Goal: Information Seeking & Learning: Check status

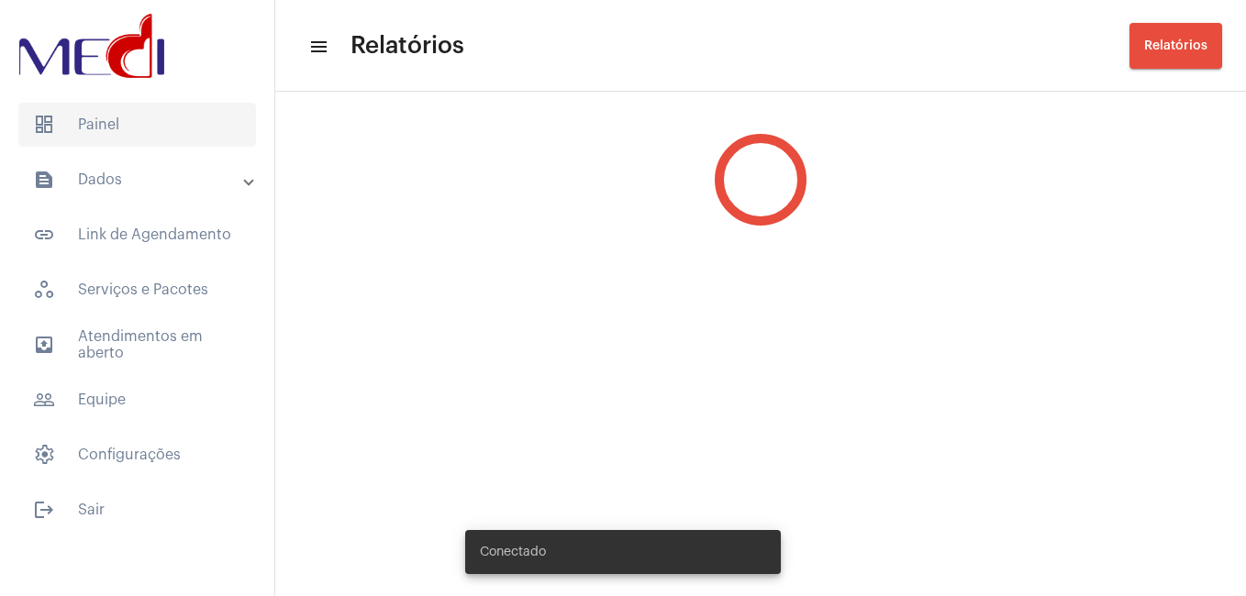
click at [126, 137] on span "dashboard Painel" at bounding box center [137, 125] width 238 height 44
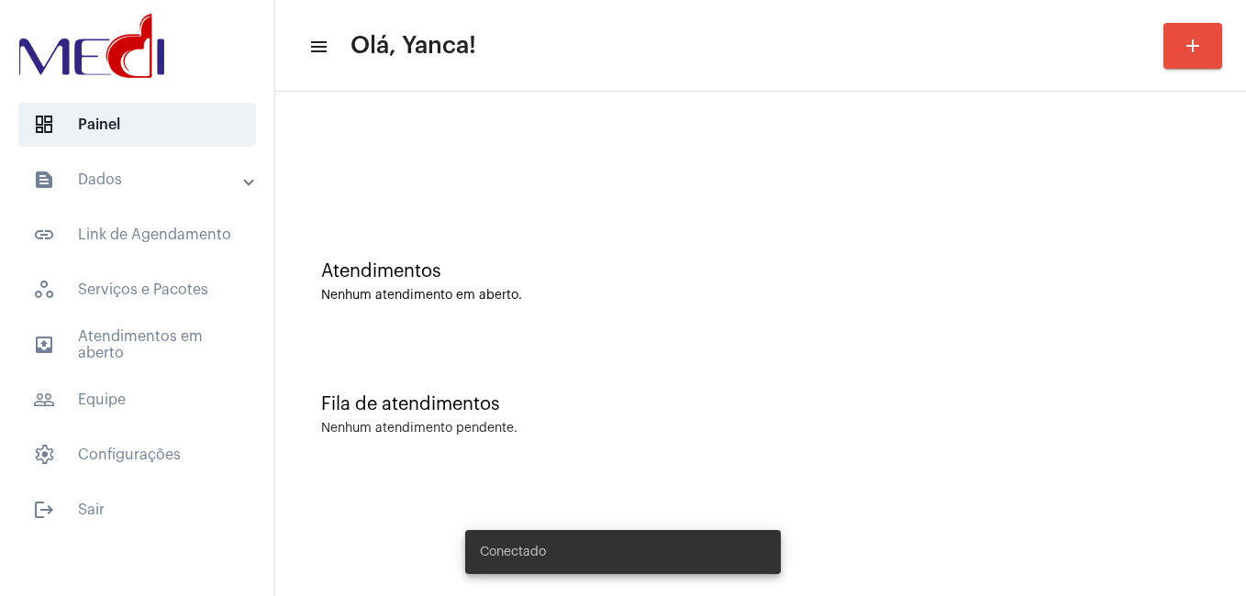
click at [128, 190] on mat-panel-title "text_snippet_outlined Dados" at bounding box center [139, 180] width 212 height 22
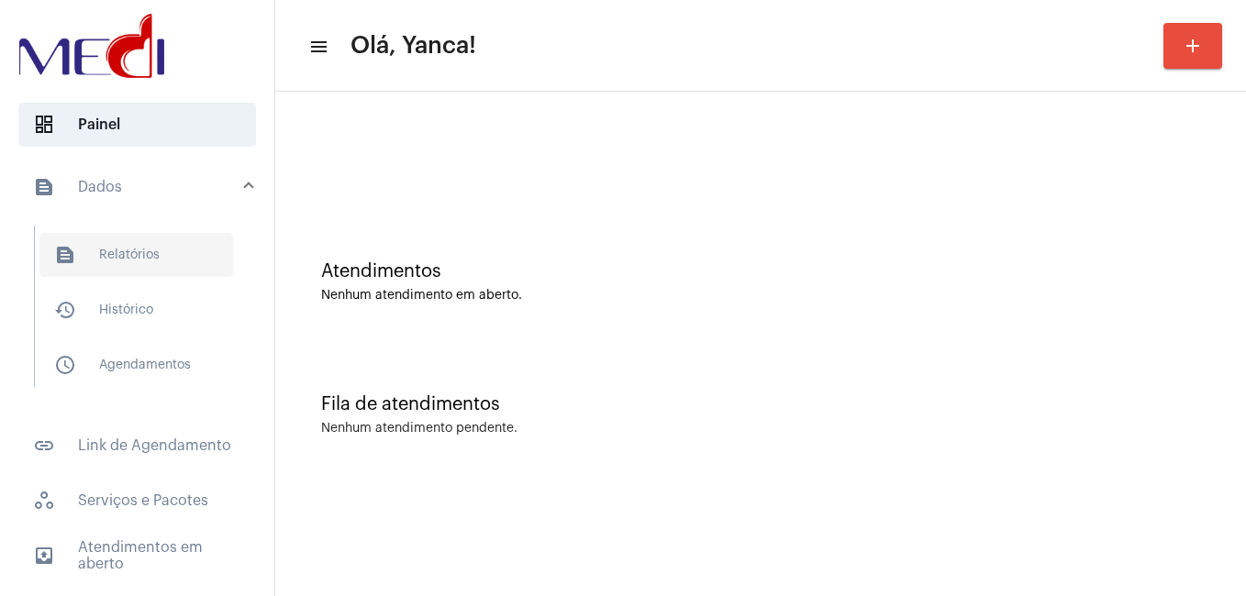
click at [145, 250] on span "text_snippet_outlined Relatórios" at bounding box center [136, 255] width 194 height 44
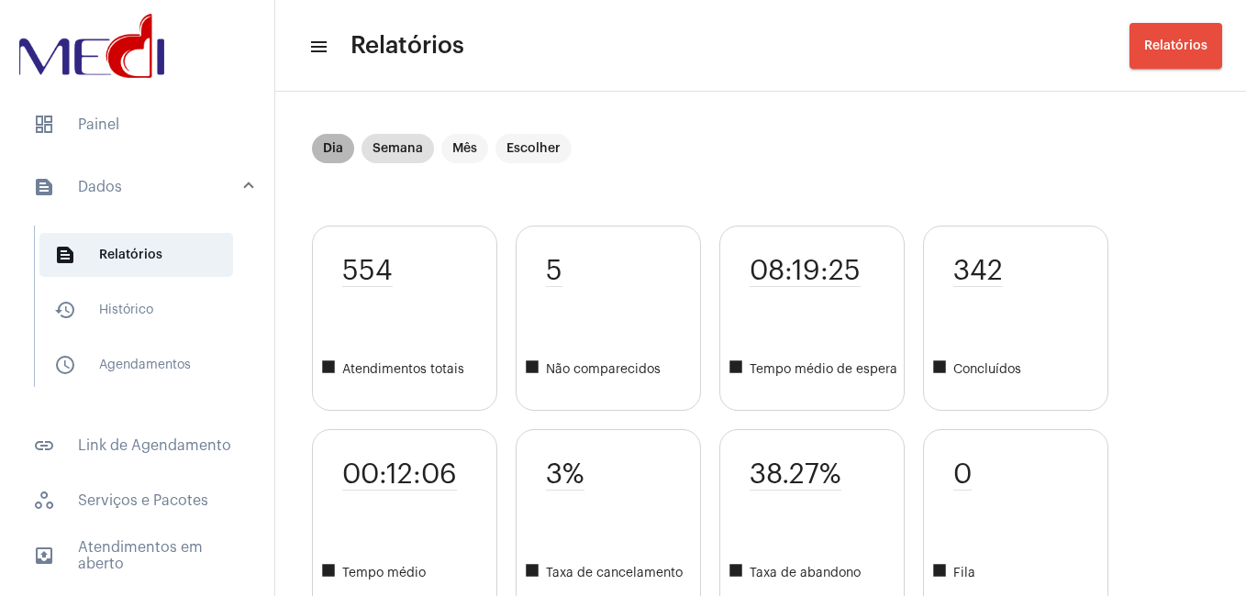
click at [334, 152] on mat-chip "Dia" at bounding box center [333, 148] width 42 height 29
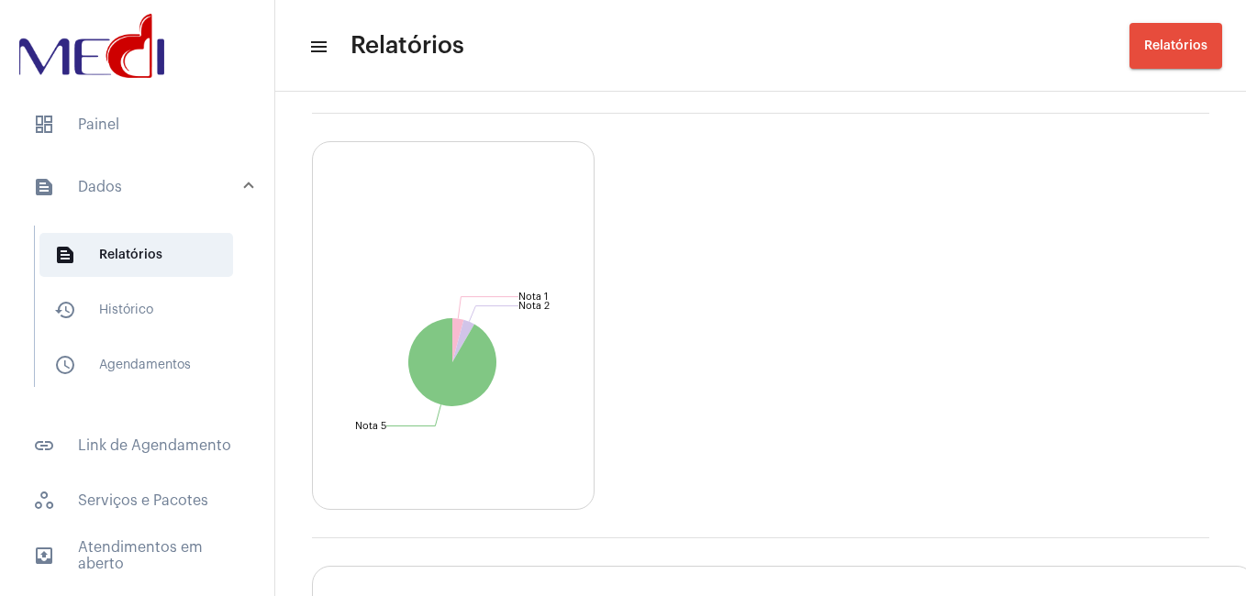
scroll to position [2188, 0]
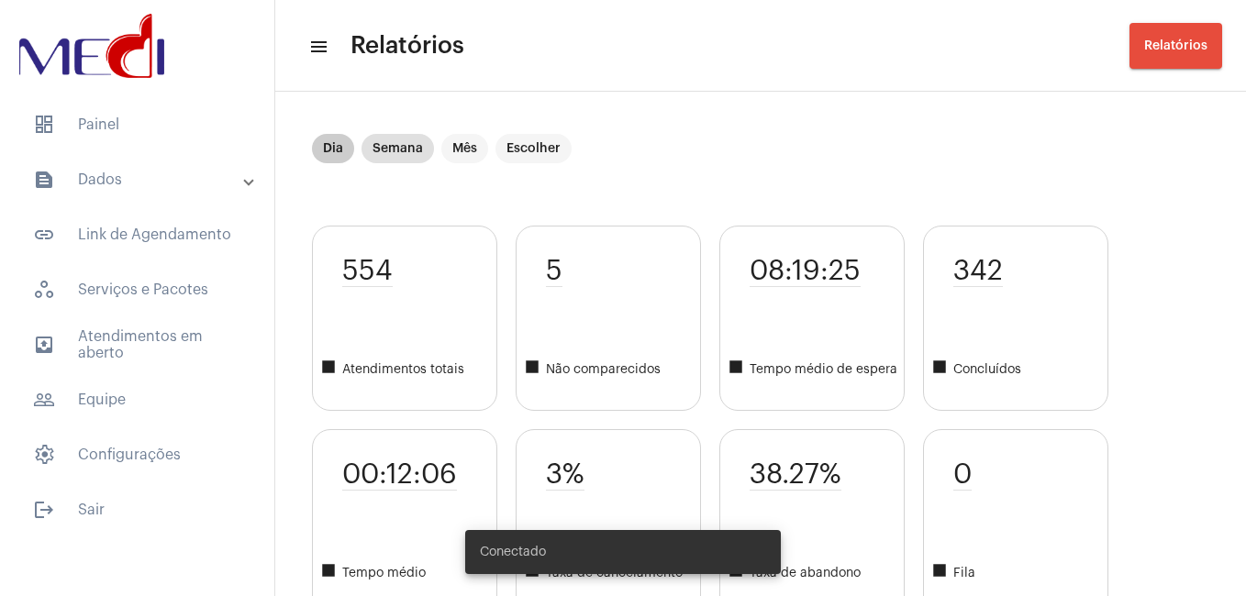
click at [334, 140] on mat-chip "Dia" at bounding box center [333, 148] width 42 height 29
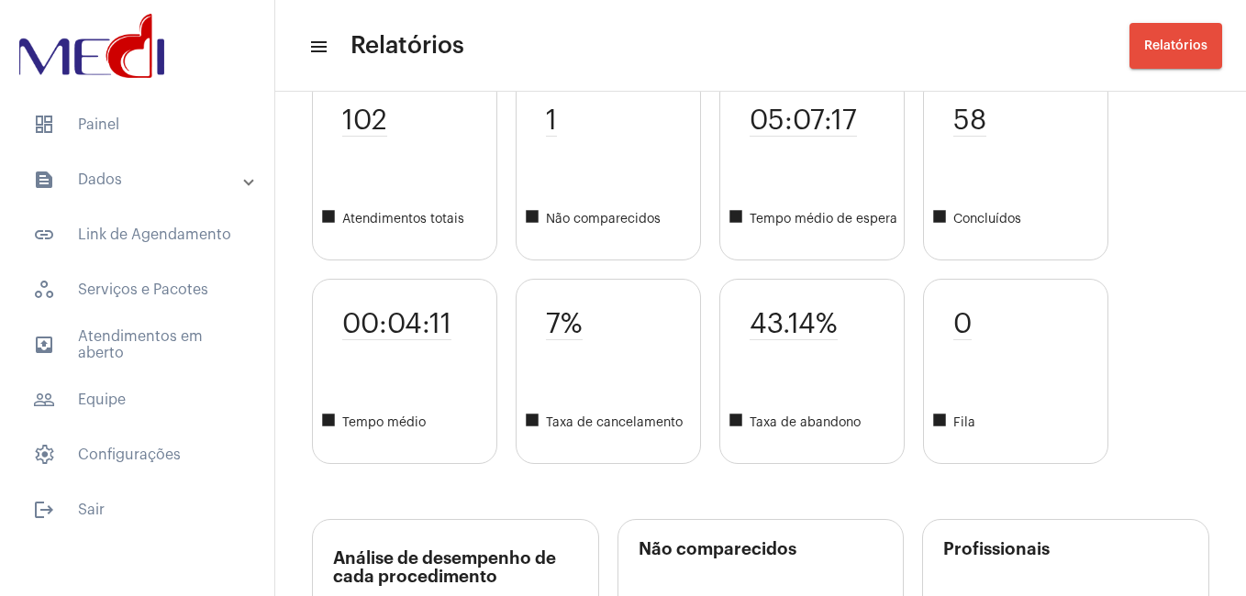
scroll to position [28, 0]
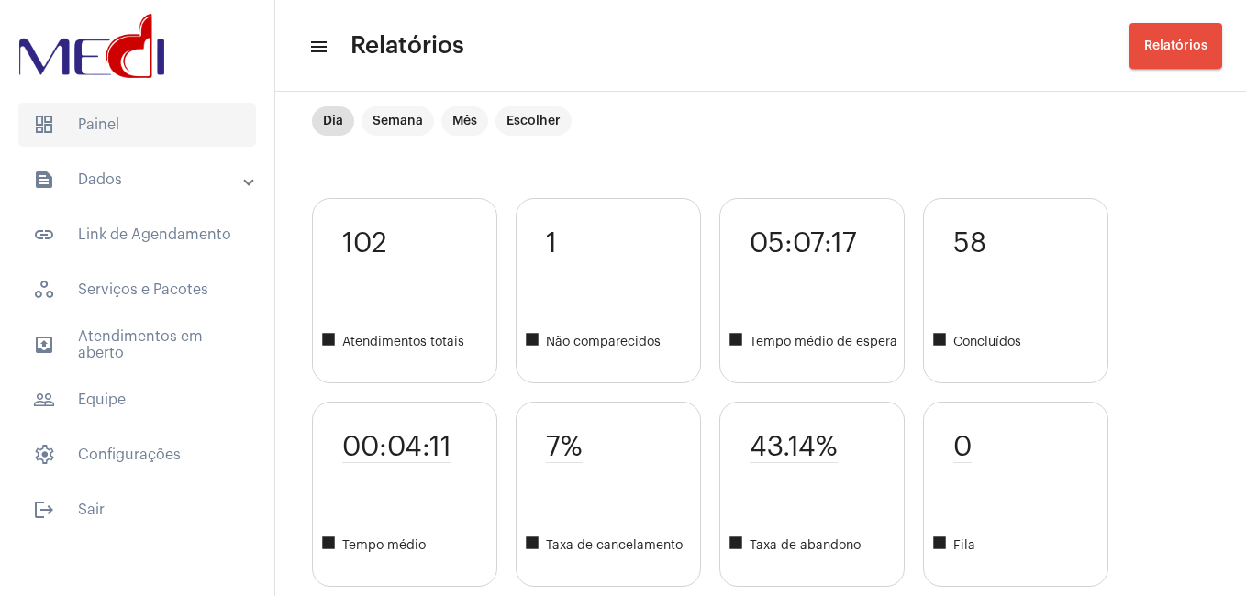
click at [98, 117] on span "dashboard Painel" at bounding box center [137, 125] width 238 height 44
